Goal: Task Accomplishment & Management: Use online tool/utility

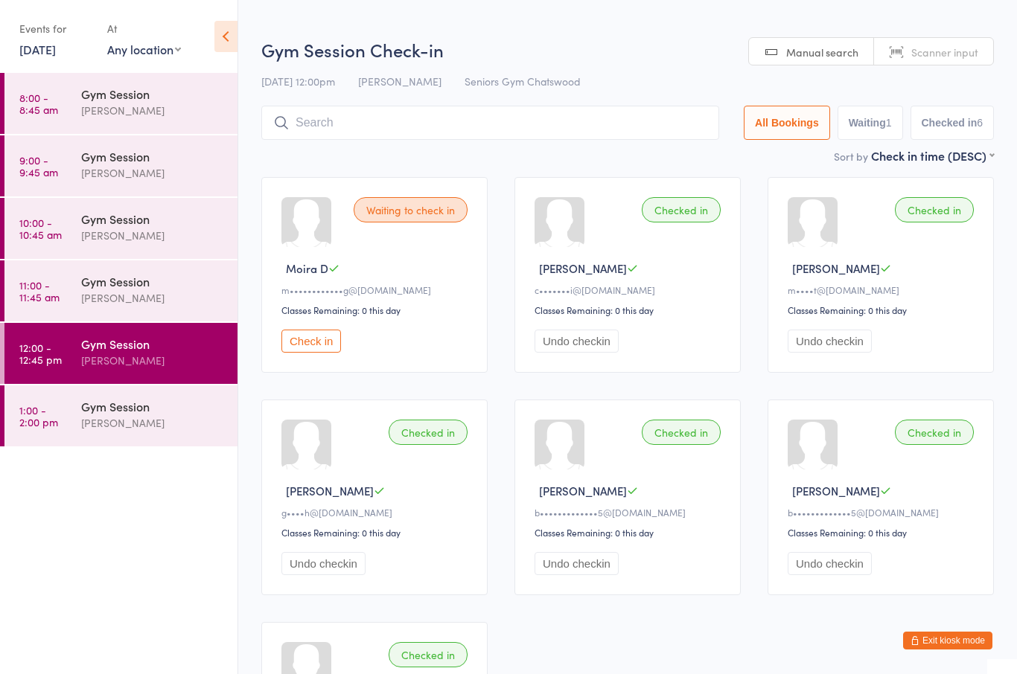
click at [294, 348] on button "Check in" at bounding box center [311, 341] width 60 height 23
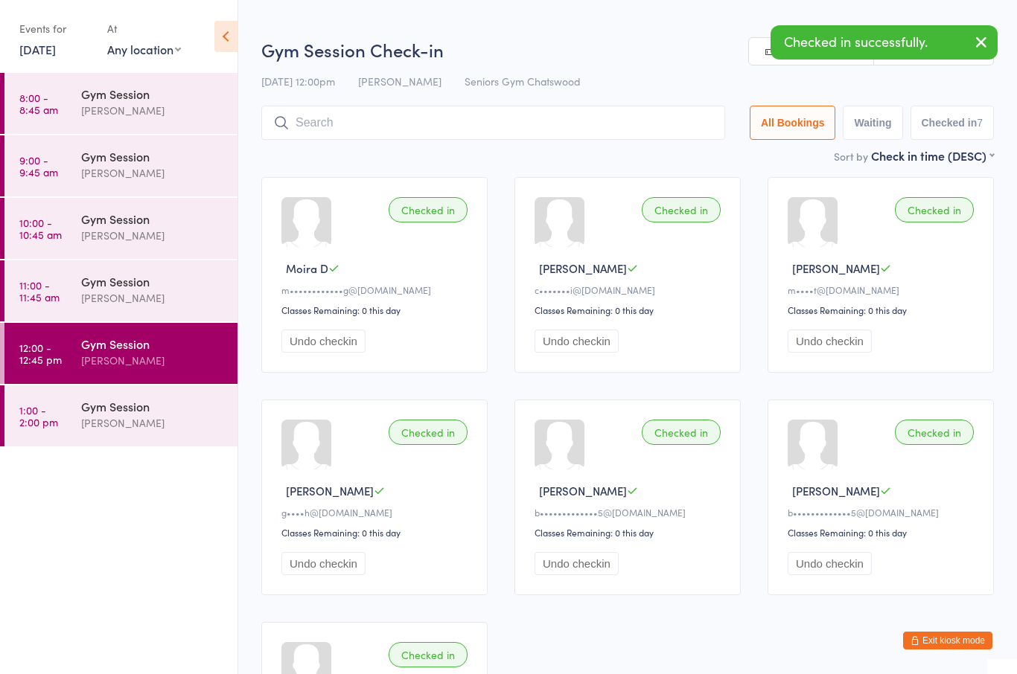
click at [173, 298] on div "[PERSON_NAME]" at bounding box center [153, 298] width 144 height 17
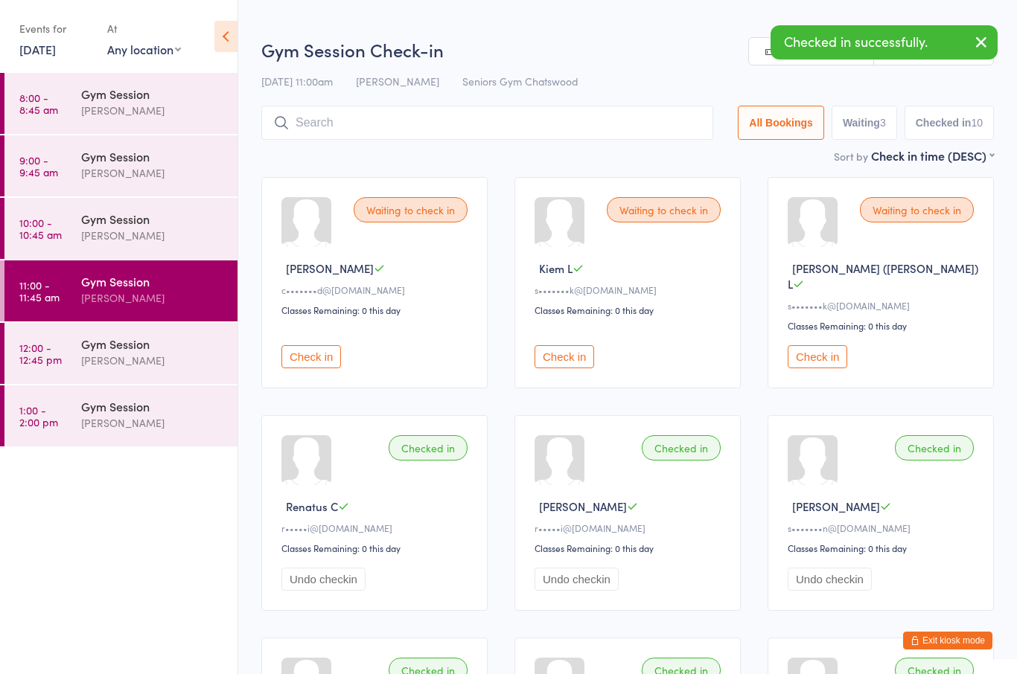
click at [313, 357] on button "Check in" at bounding box center [311, 356] width 60 height 23
click at [328, 345] on button "Check in" at bounding box center [311, 356] width 60 height 23
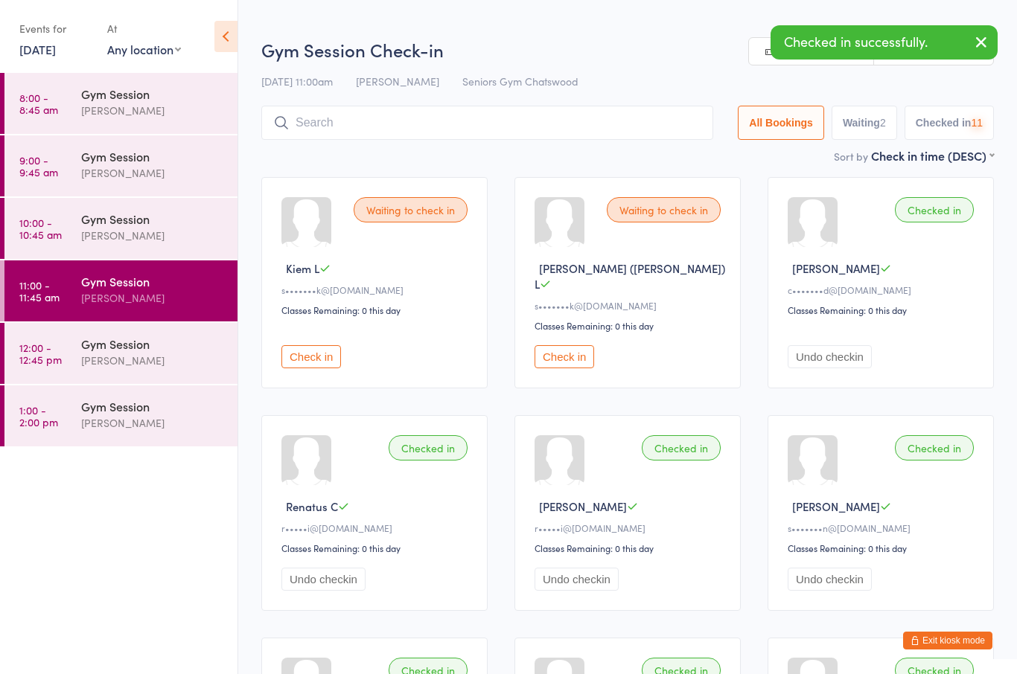
click at [317, 328] on div "Waiting to check in Kiem L s•••••••k@[DOMAIN_NAME] Classes Remaining: 0 this da…" at bounding box center [374, 282] width 226 height 211
click at [318, 357] on button "Check in" at bounding box center [311, 356] width 60 height 23
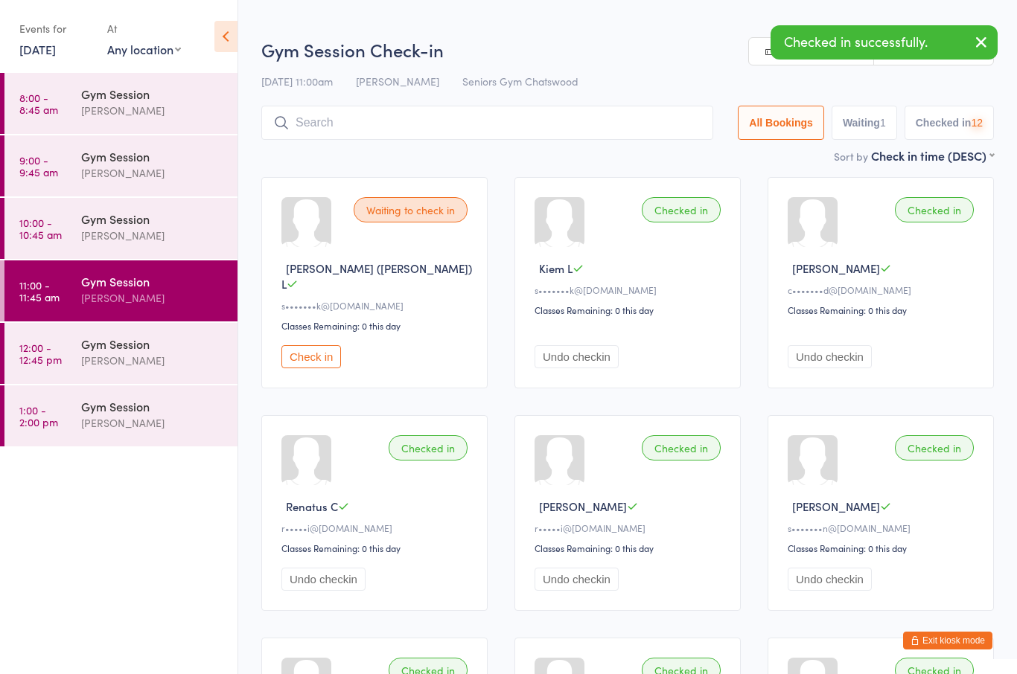
click at [334, 354] on button "Check in" at bounding box center [311, 356] width 60 height 23
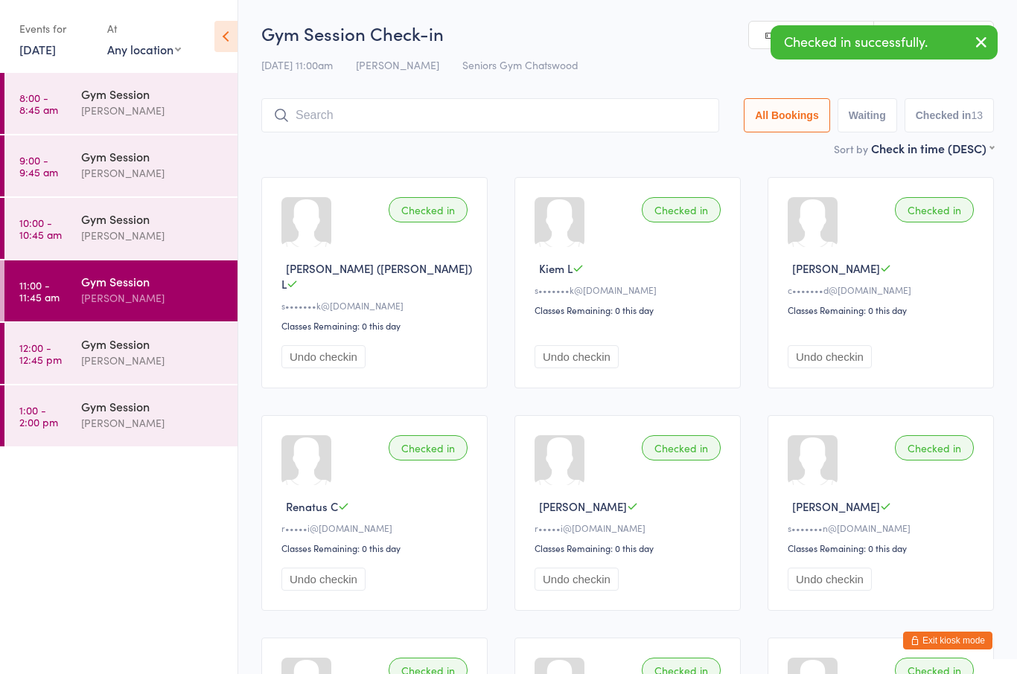
click at [190, 232] on div "[PERSON_NAME]" at bounding box center [153, 235] width 144 height 17
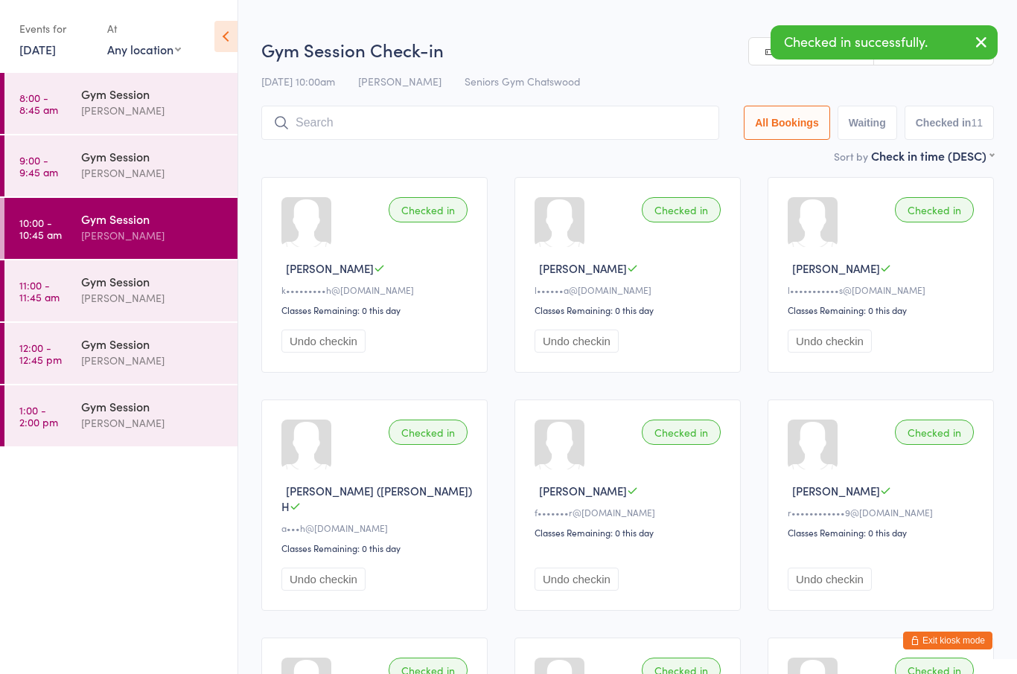
click at [173, 173] on div "[PERSON_NAME]" at bounding box center [153, 173] width 144 height 17
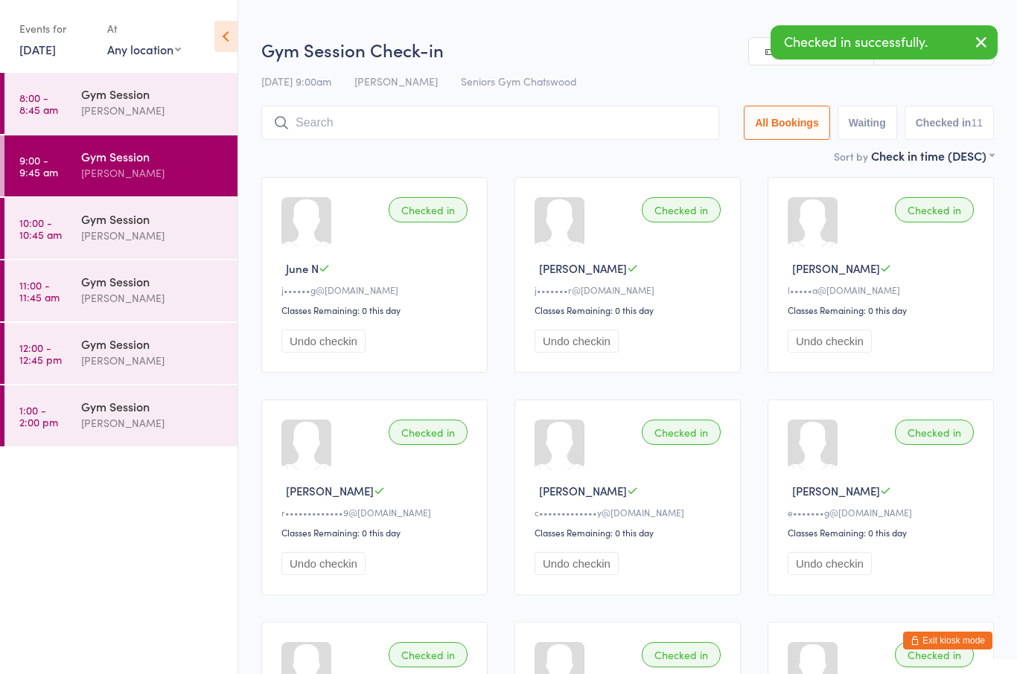
click at [177, 141] on div "Gym Session [PERSON_NAME]" at bounding box center [159, 164] width 156 height 59
click at [200, 103] on div "[PERSON_NAME]" at bounding box center [153, 110] width 144 height 17
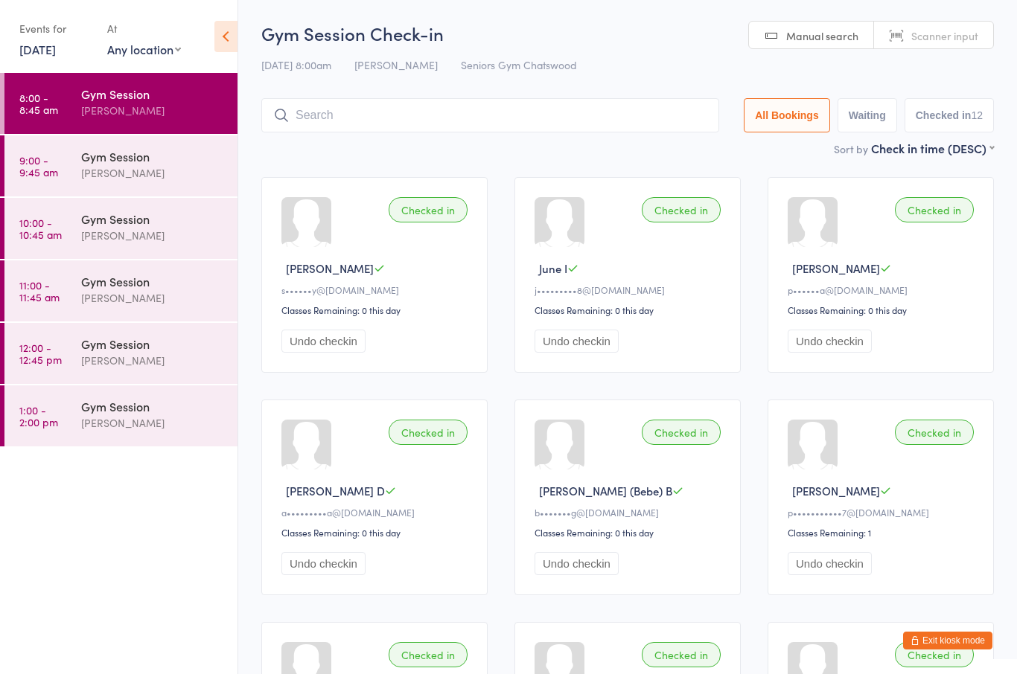
click at [117, 424] on div "[PERSON_NAME]" at bounding box center [153, 423] width 144 height 17
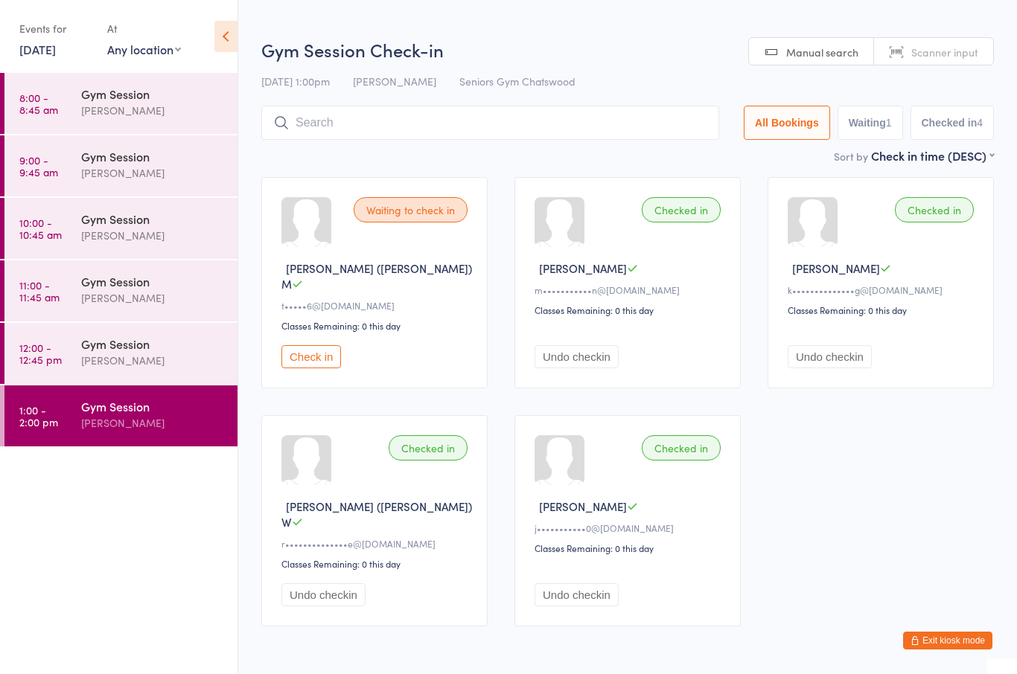
click at [115, 359] on div "[PERSON_NAME]" at bounding box center [153, 360] width 144 height 17
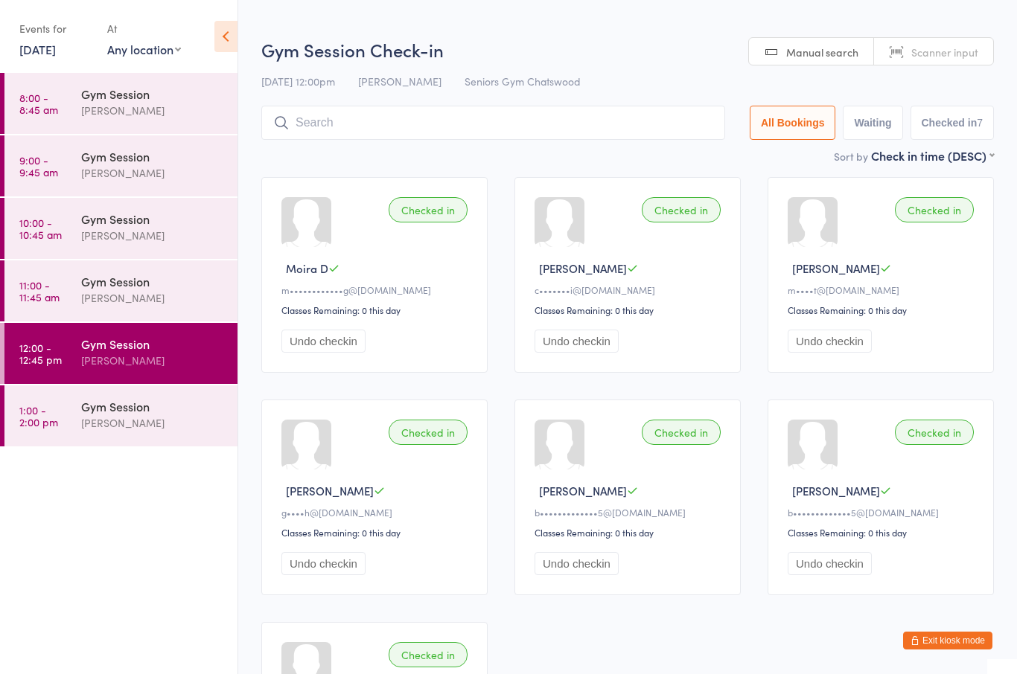
click at [55, 306] on link "11:00 - 11:45 am Gym Session [PERSON_NAME]" at bounding box center [120, 291] width 233 height 61
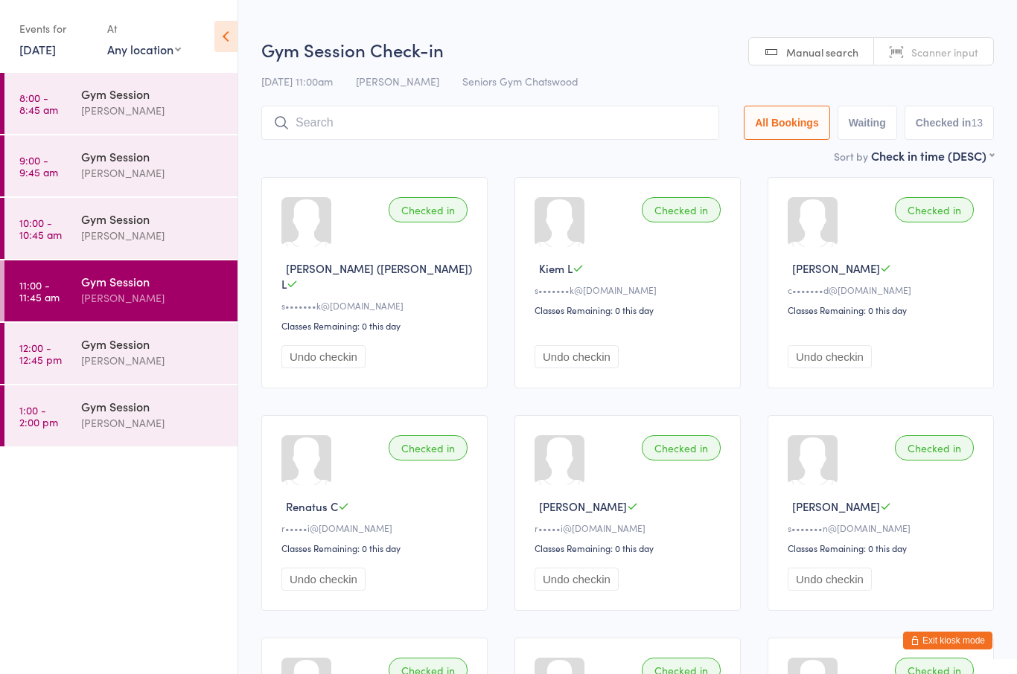
click at [66, 234] on link "10:00 - 10:45 am Gym Session [PERSON_NAME]" at bounding box center [120, 228] width 233 height 61
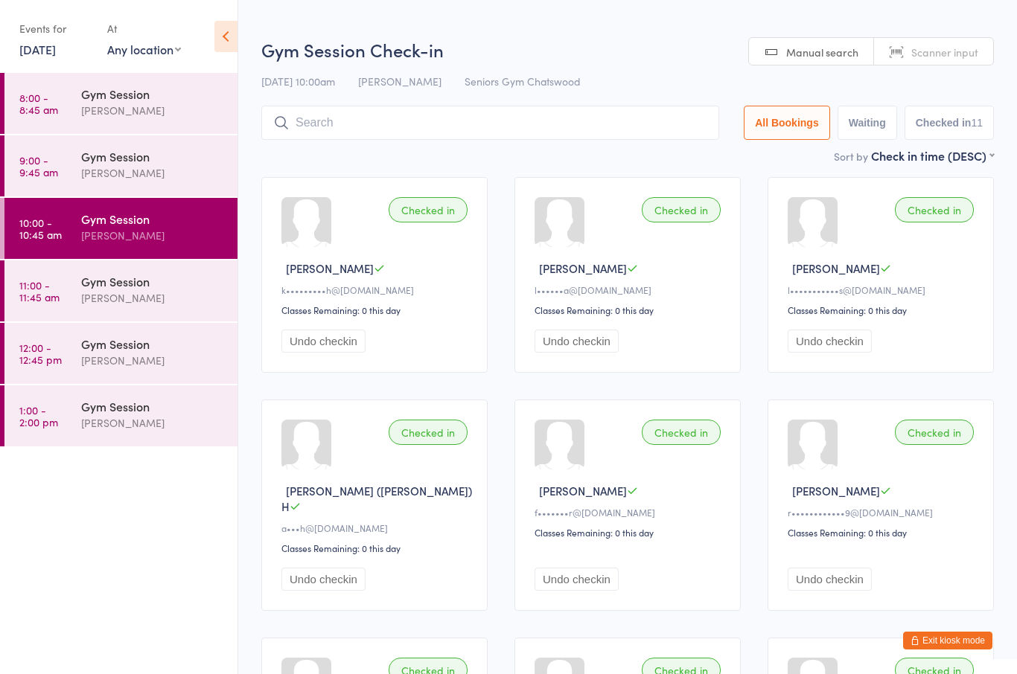
click at [53, 162] on time "9:00 - 9:45 am" at bounding box center [38, 166] width 39 height 24
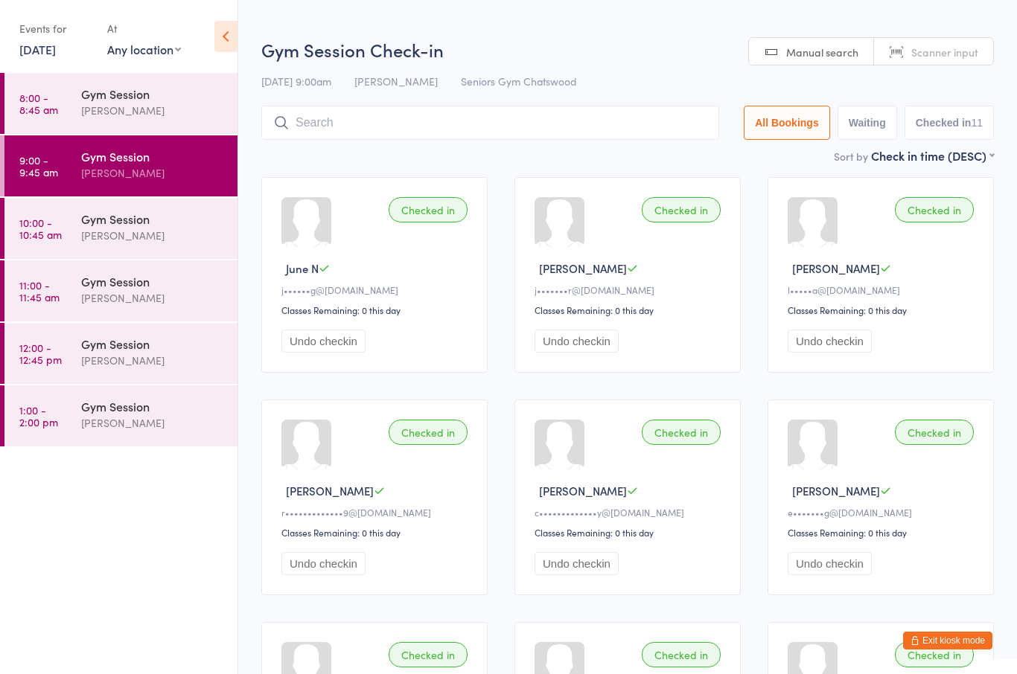
click at [51, 112] on time "8:00 - 8:45 am" at bounding box center [38, 104] width 39 height 24
